Goal: Task Accomplishment & Management: Use online tool/utility

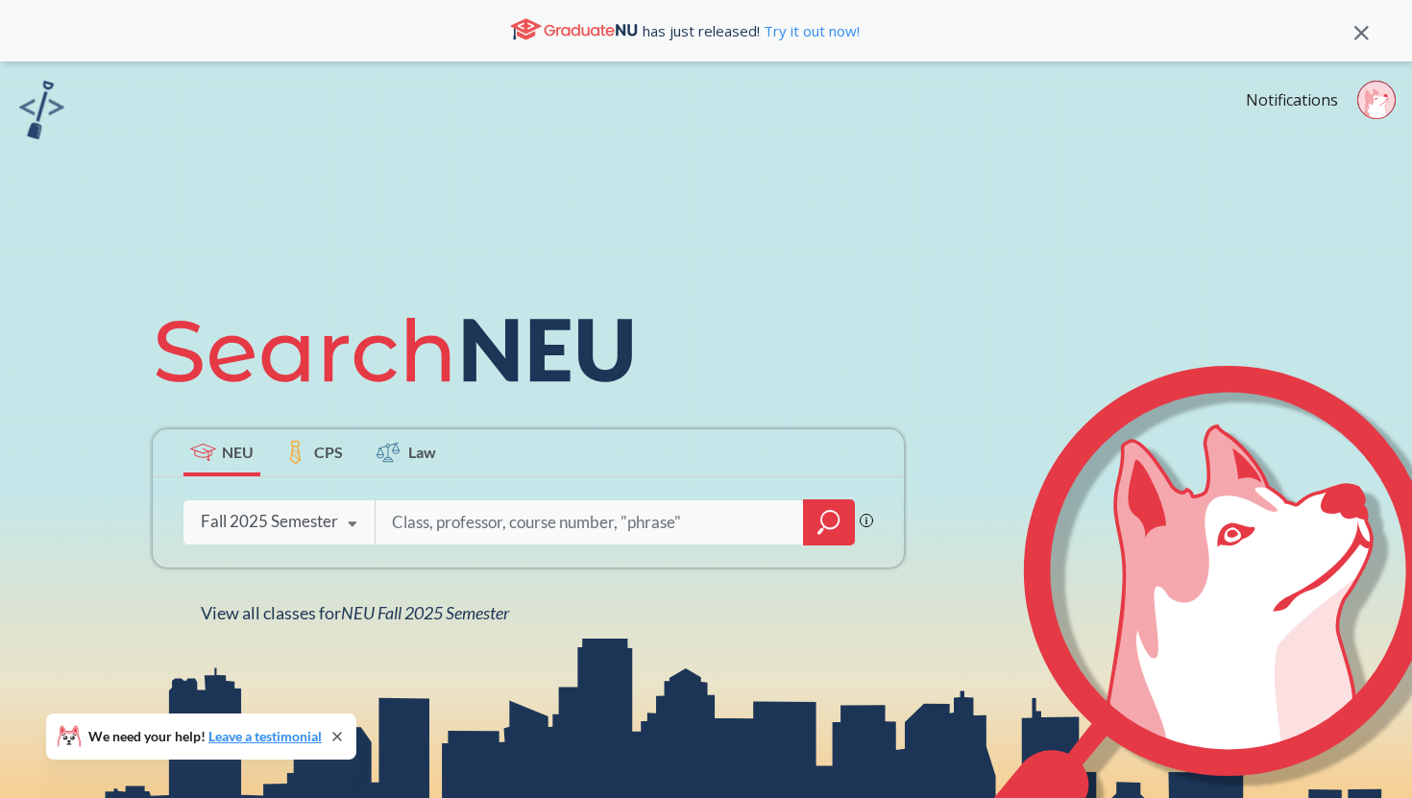
click at [492, 535] on input "search" at bounding box center [590, 522] width 400 height 40
click at [1389, 97] on circle at bounding box center [1376, 99] width 37 height 37
click at [488, 526] on input "search" at bounding box center [590, 522] width 400 height 40
type input "orgb 3201"
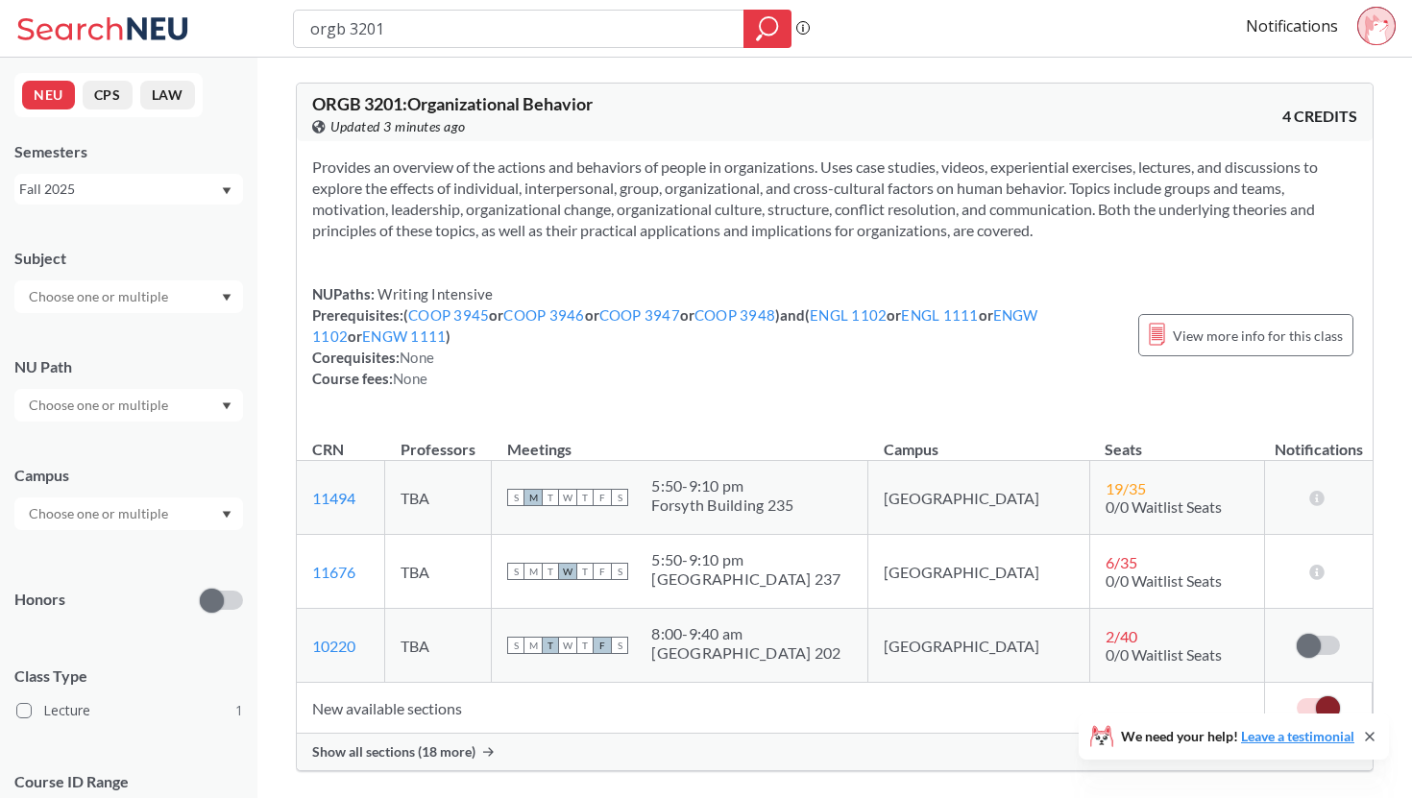
click at [465, 749] on span "Show all sections (18 more)" at bounding box center [393, 752] width 163 height 17
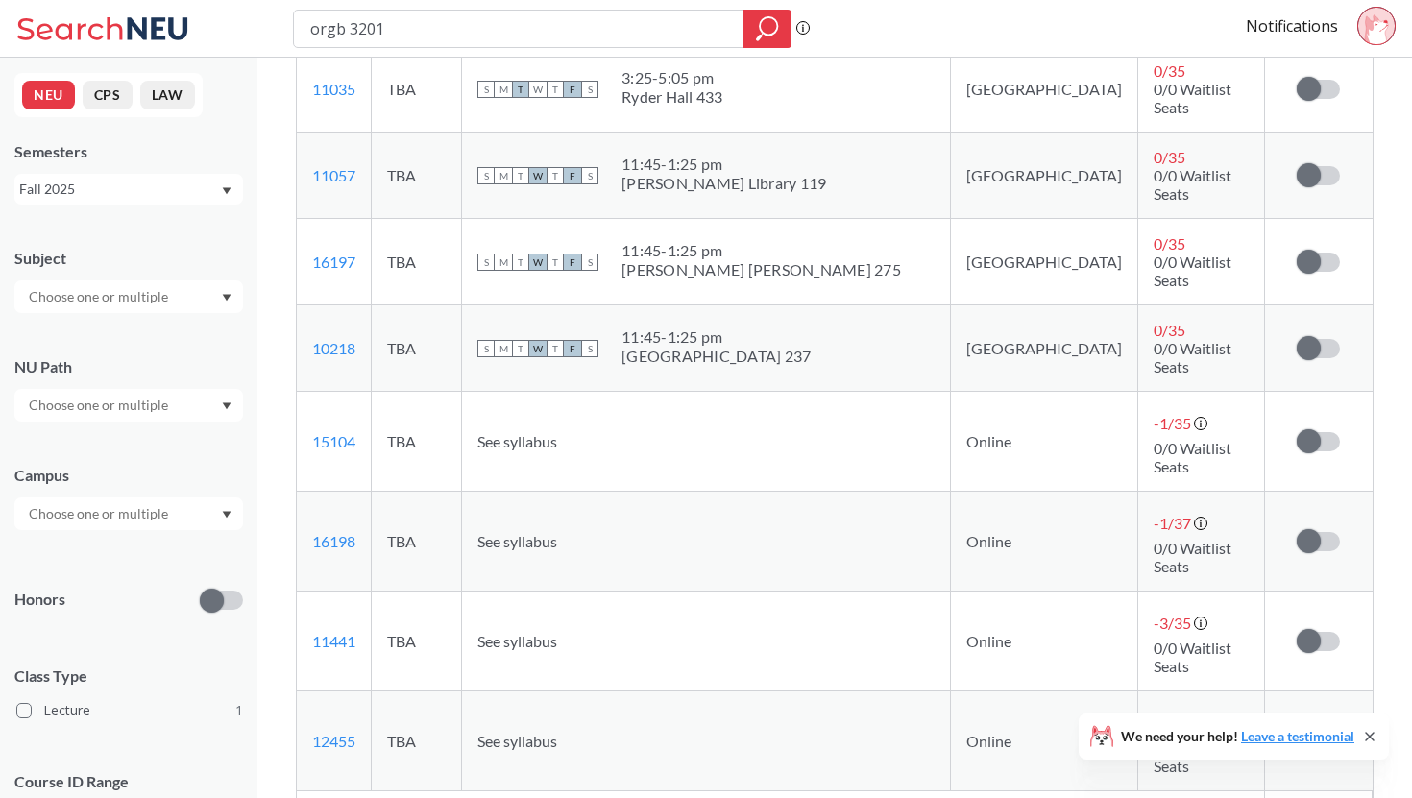
scroll to position [1578, 0]
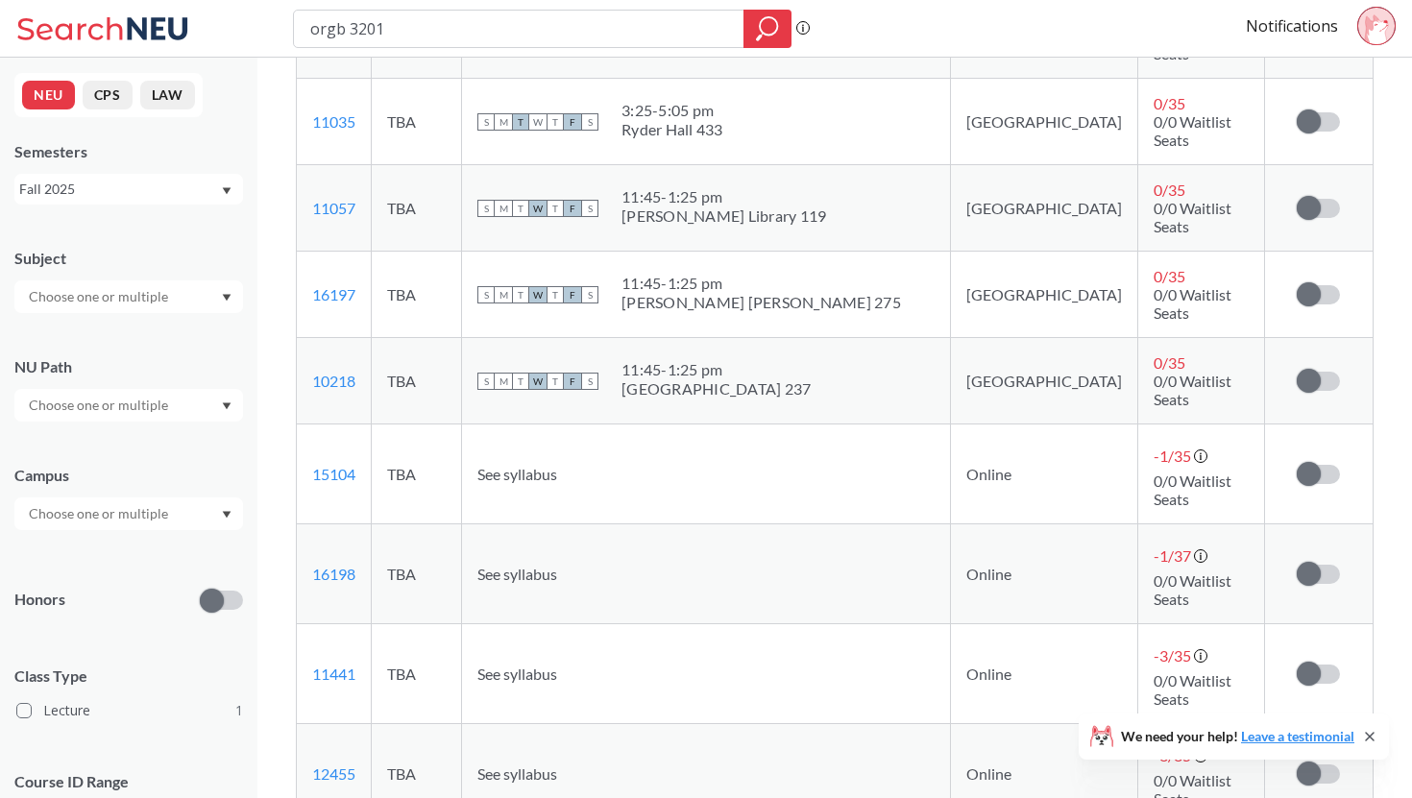
click at [1372, 736] on icon at bounding box center [1369, 736] width 15 height 15
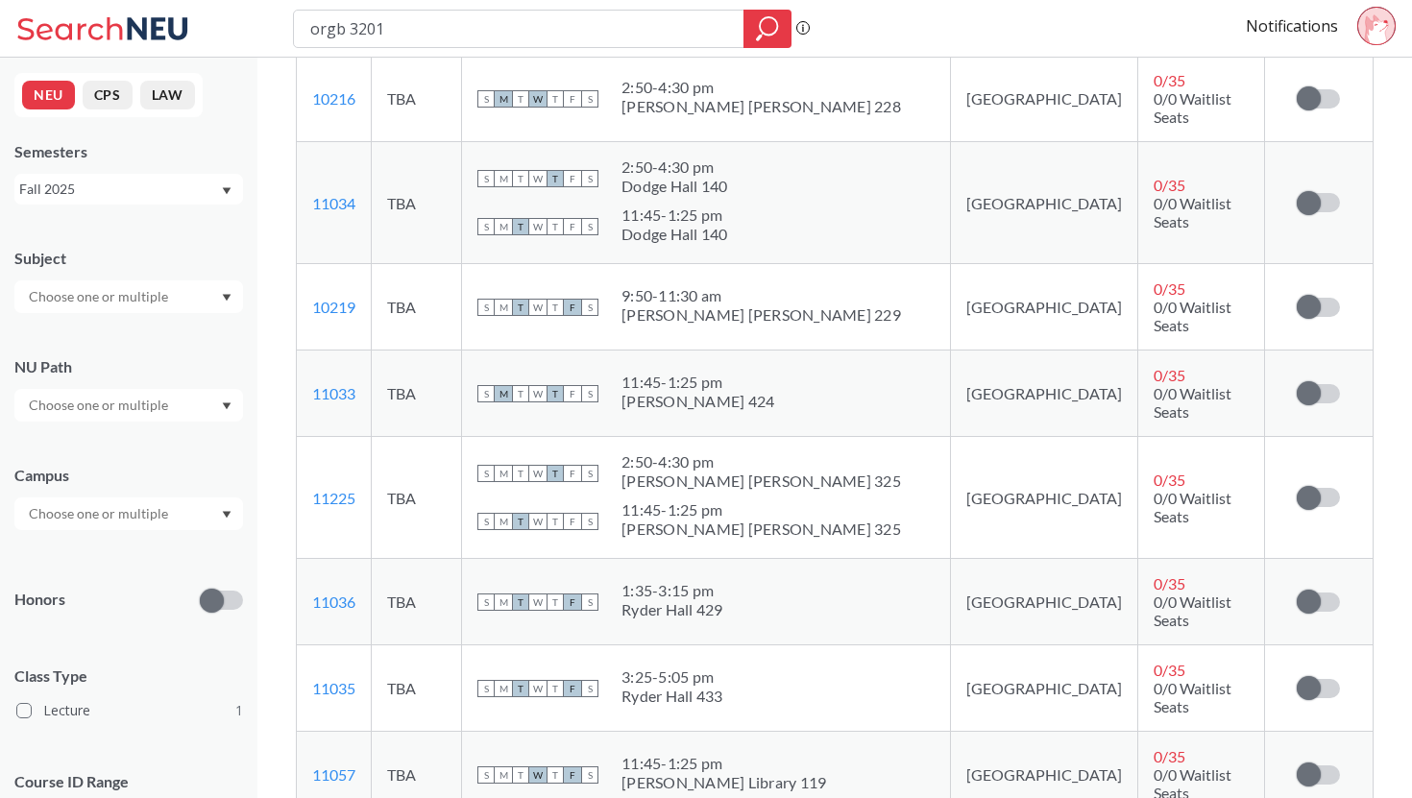
scroll to position [1010, 0]
click at [1309, 591] on span at bounding box center [1309, 603] width 24 height 24
click at [1297, 594] on input "checkbox" at bounding box center [1297, 594] width 0 height 0
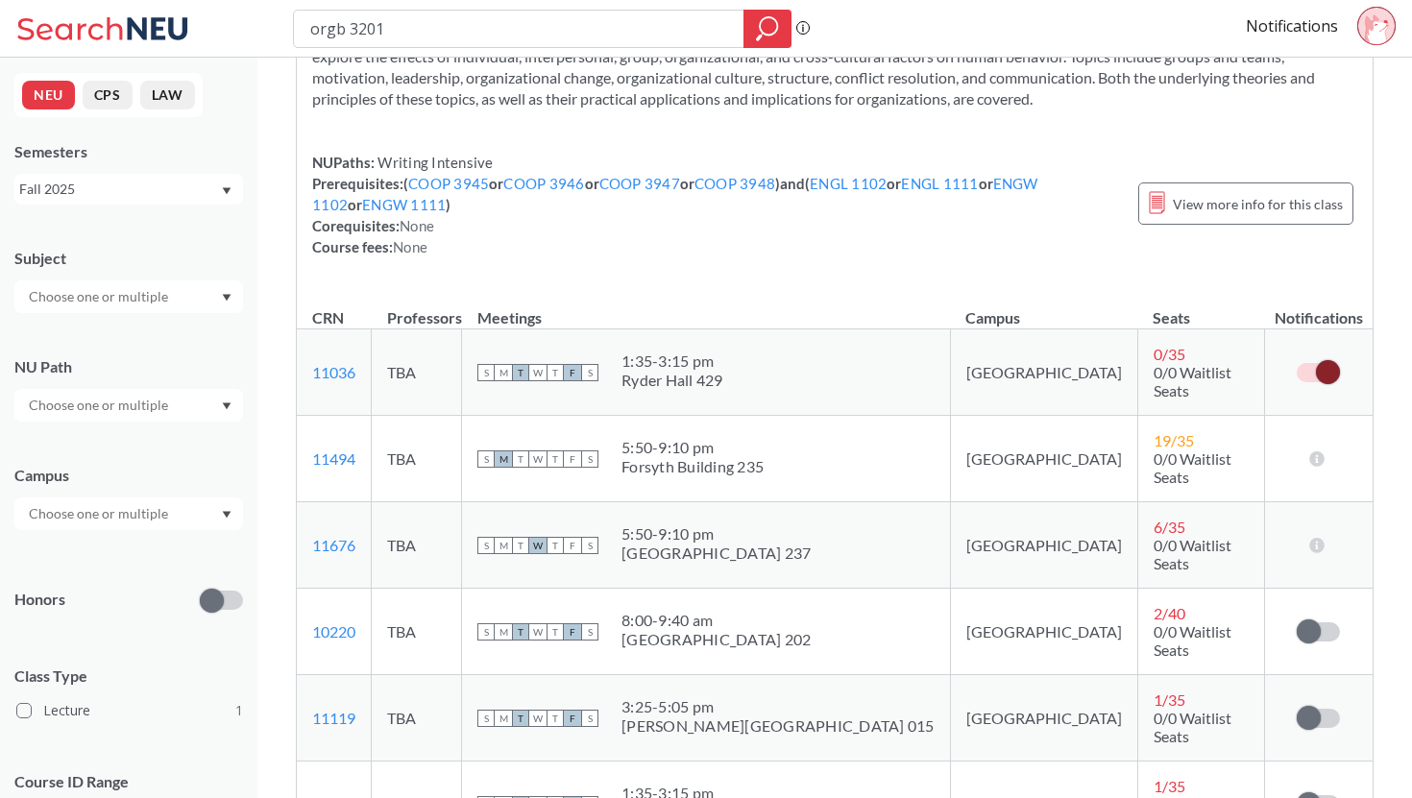
scroll to position [0, 0]
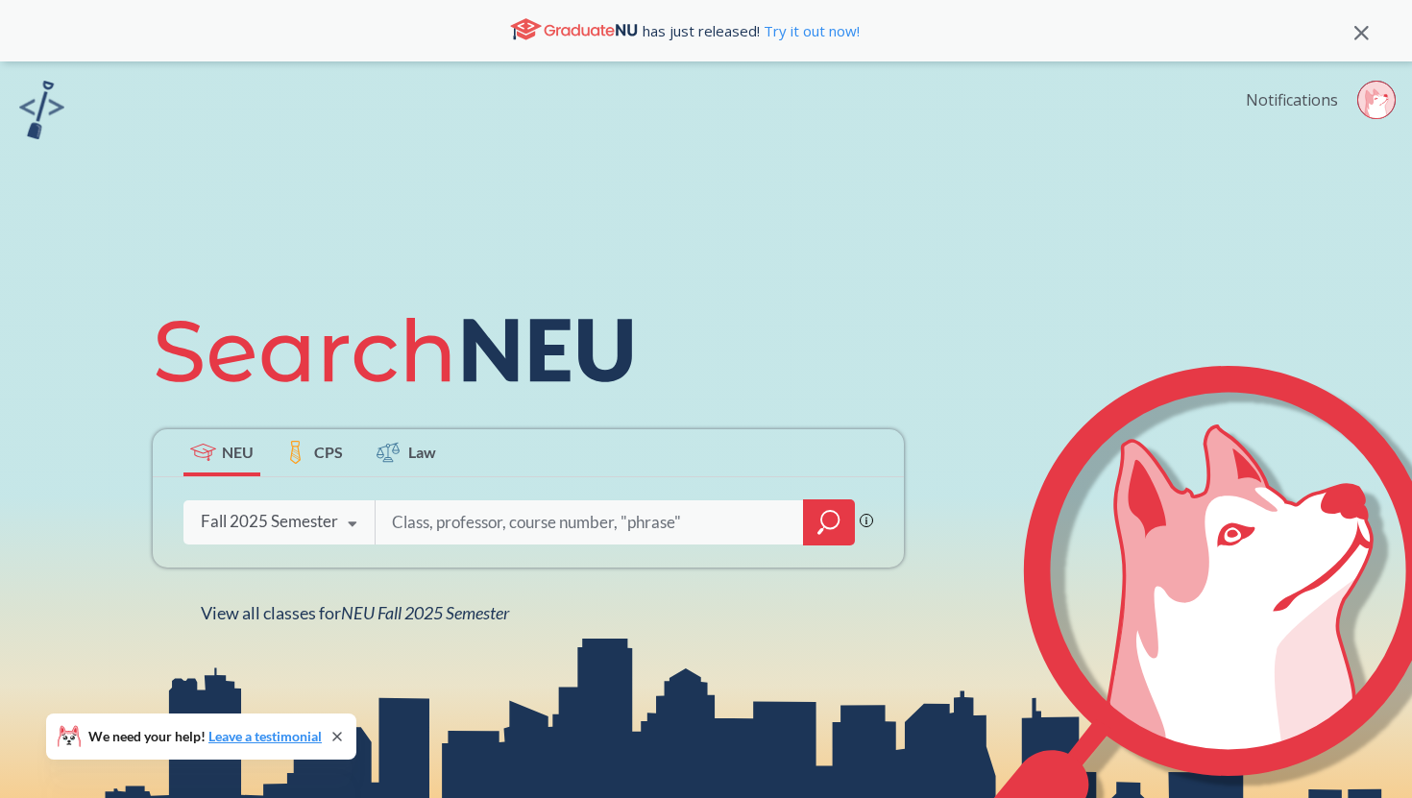
click at [1315, 105] on link "Notifications" at bounding box center [1292, 99] width 92 height 21
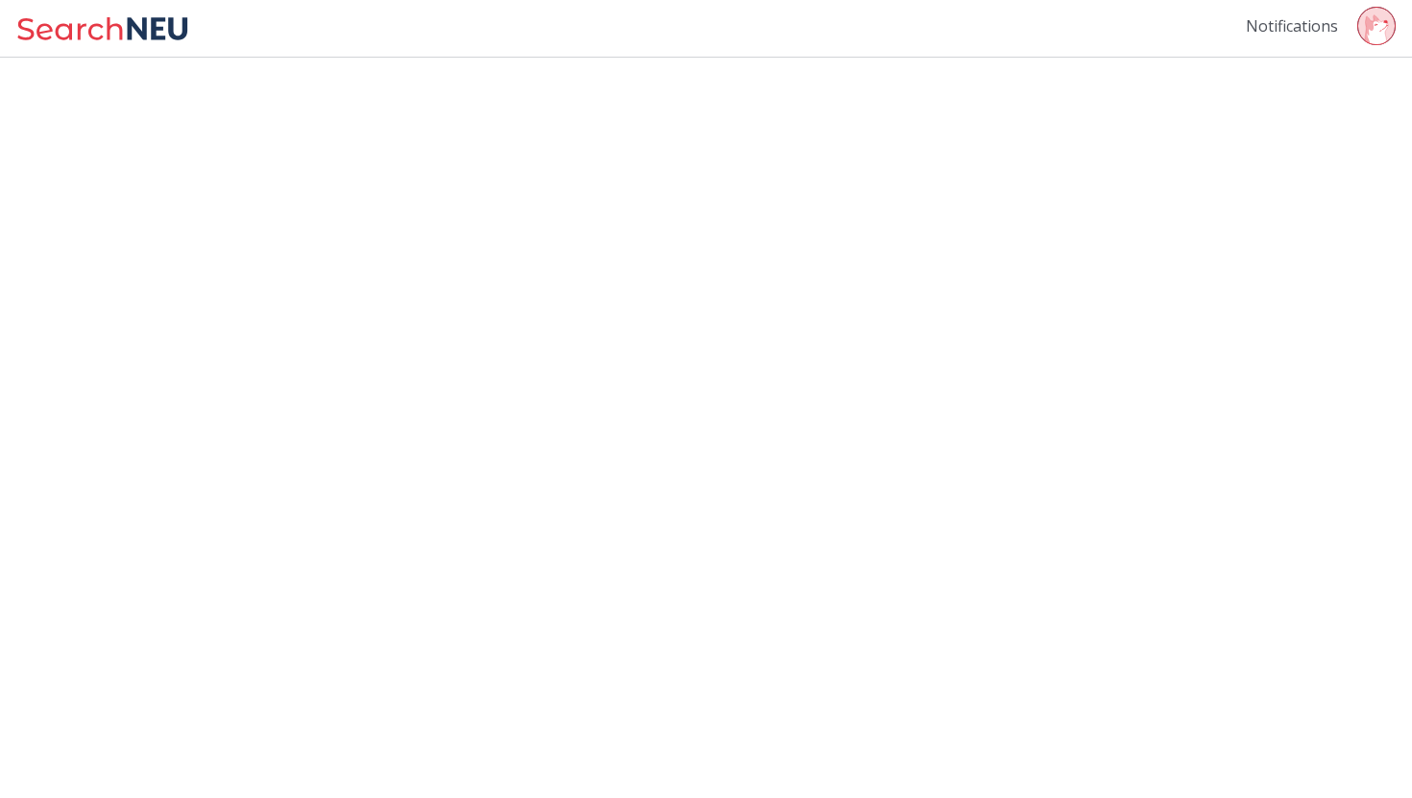
click at [1293, 30] on link "Notifications" at bounding box center [1292, 25] width 92 height 21
click at [1381, 32] on icon at bounding box center [1376, 29] width 23 height 30
click at [88, 25] on icon at bounding box center [105, 29] width 179 height 38
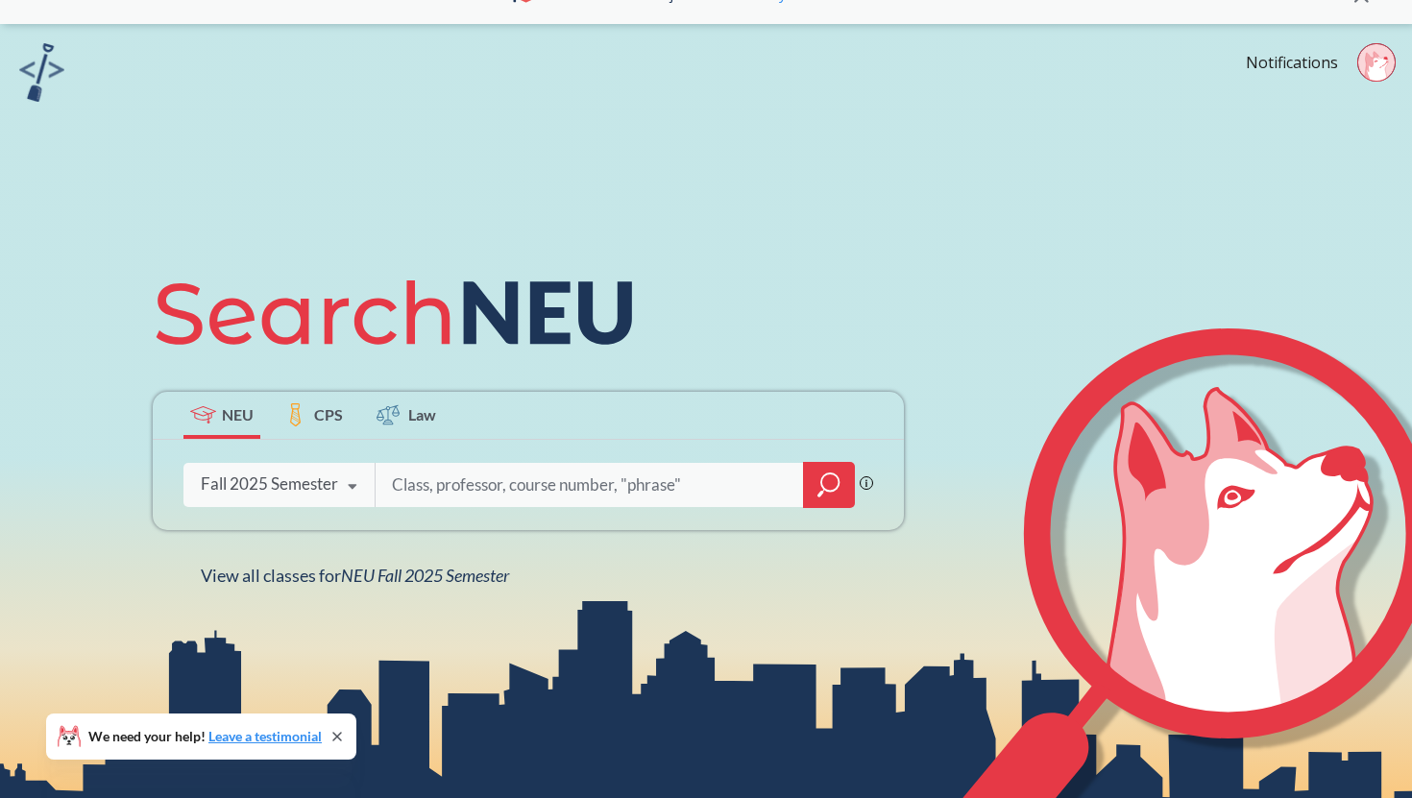
scroll to position [76, 0]
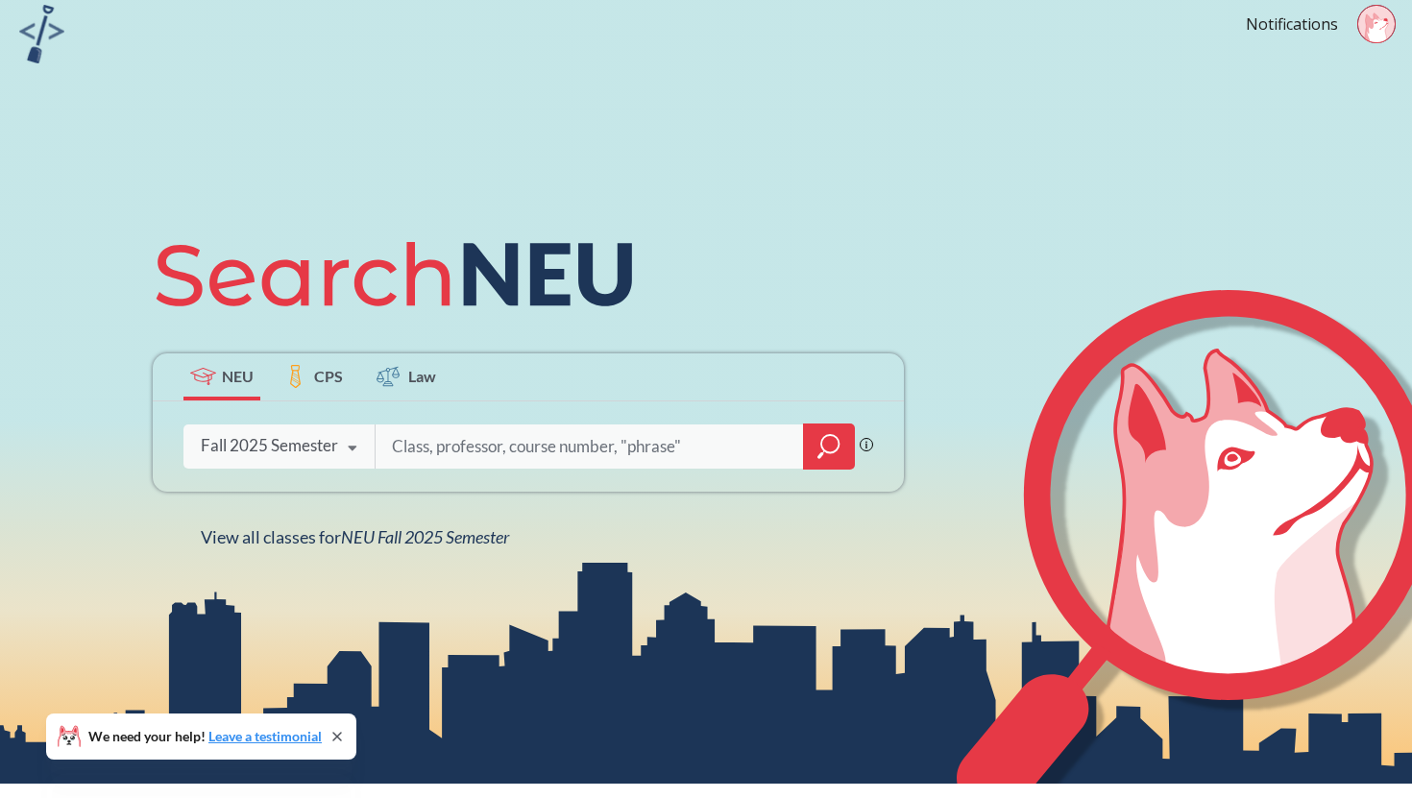
click at [501, 456] on input "search" at bounding box center [590, 447] width 400 height 40
click at [43, 53] on img at bounding box center [41, 34] width 45 height 59
click at [513, 453] on input "search" at bounding box center [590, 447] width 400 height 40
type input "s"
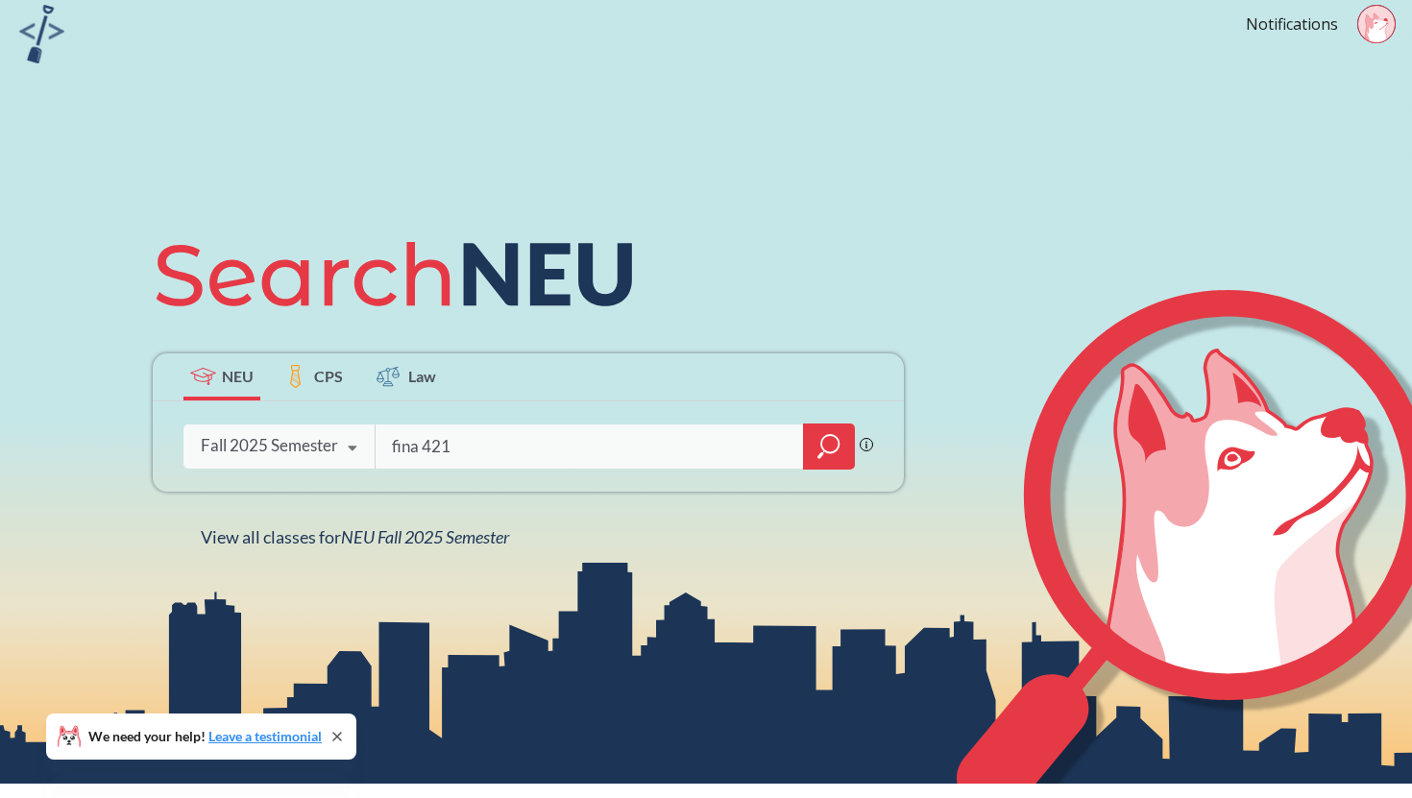
type input "fina 4219"
